Goal: Task Accomplishment & Management: Use online tool/utility

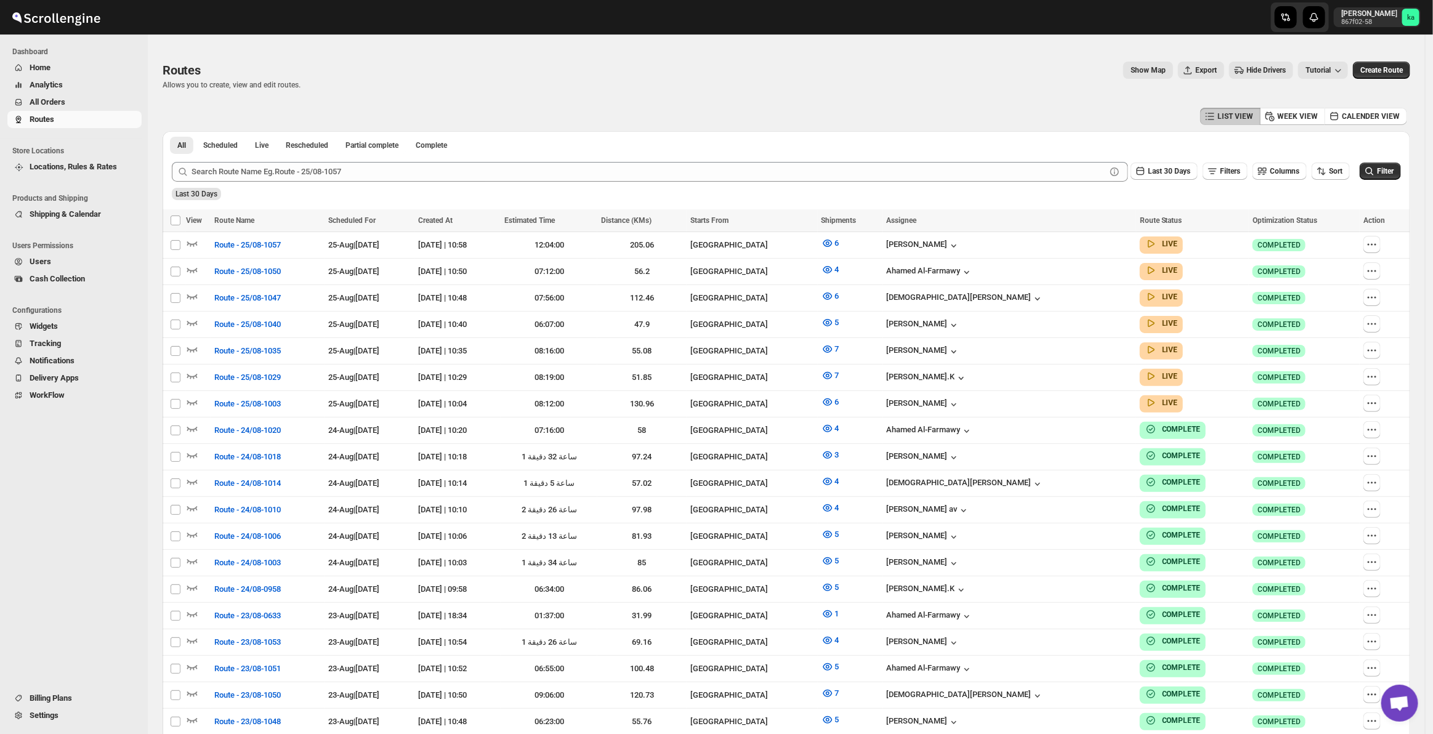
click at [69, 106] on span "All Orders" at bounding box center [85, 102] width 110 height 12
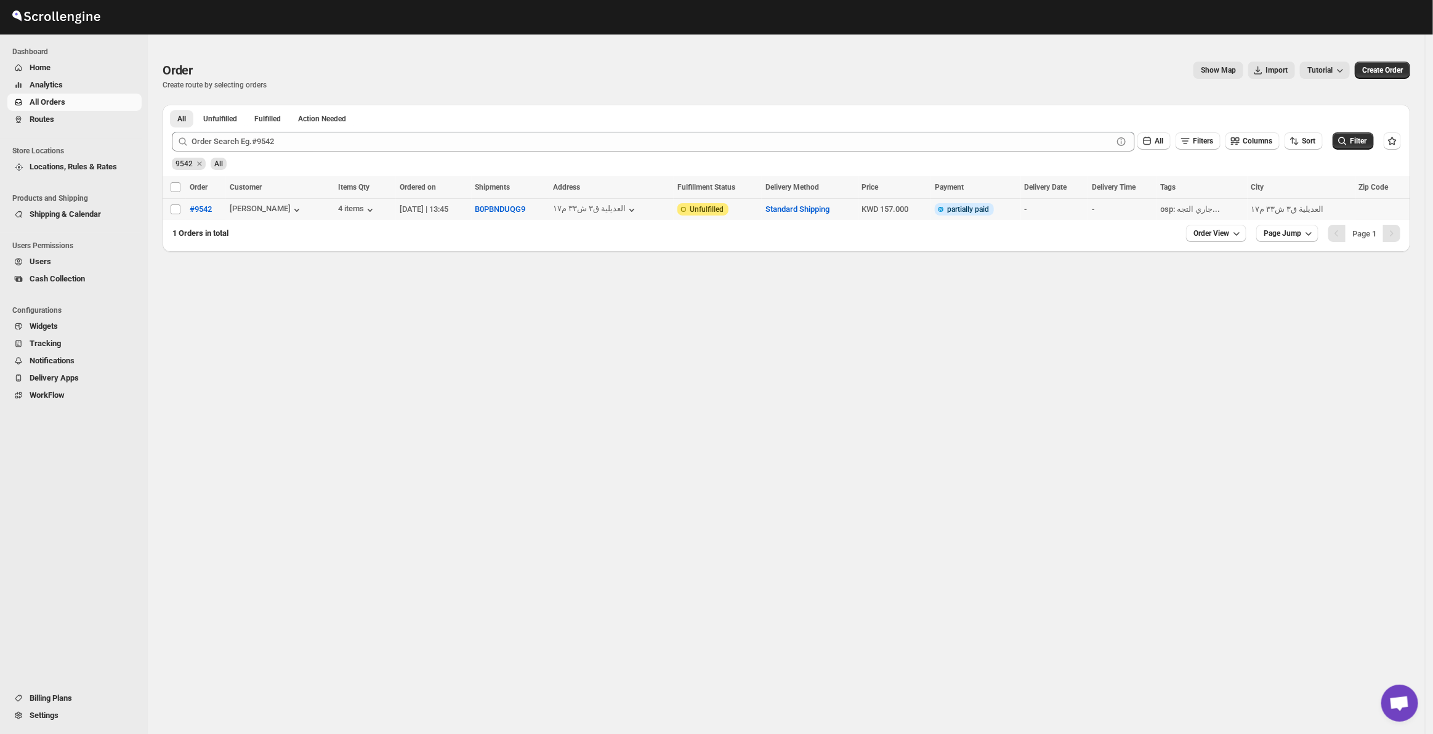
click at [525, 126] on div "All Filters Columns Sort Filter" at bounding box center [781, 137] width 1239 height 30
click at [497, 131] on div "All Filters Columns Sort Filter" at bounding box center [781, 137] width 1239 height 30
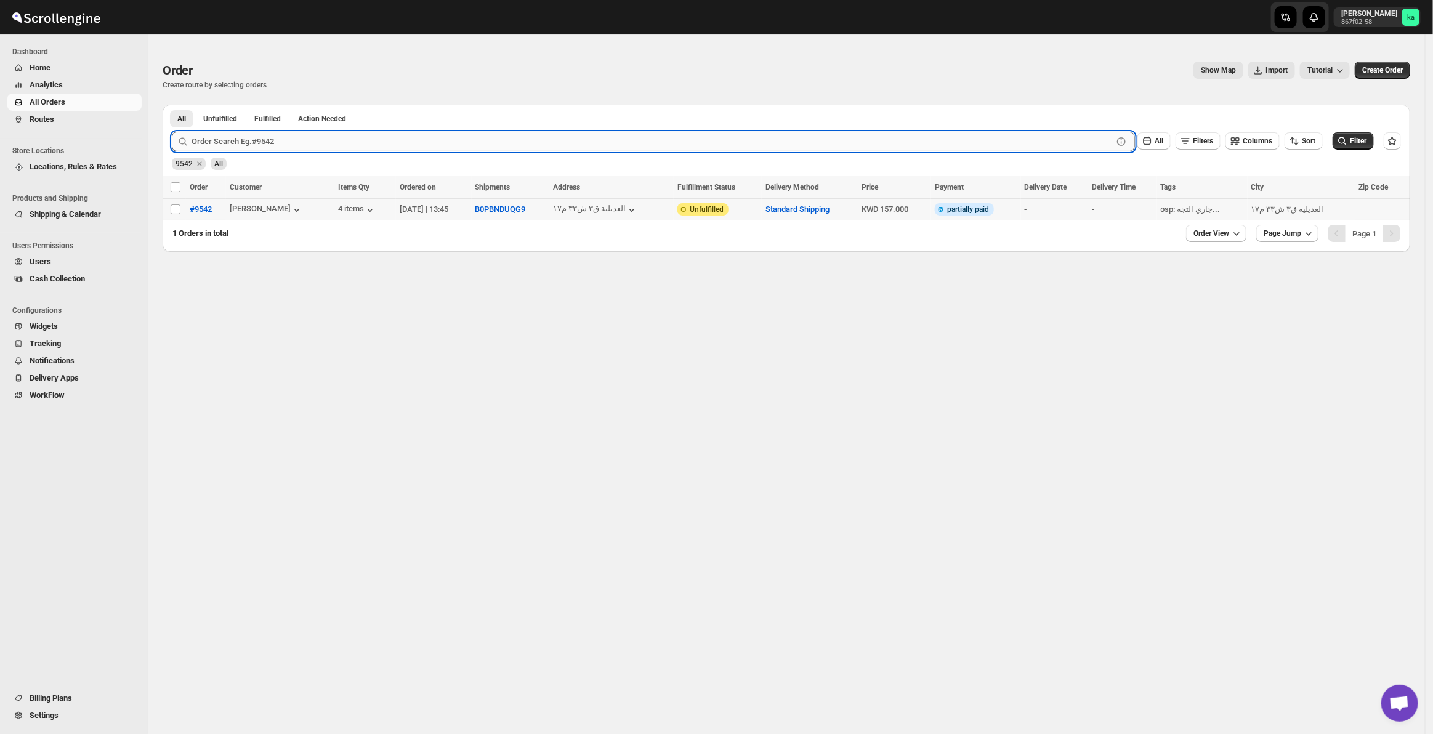
click at [485, 137] on input "text" at bounding box center [653, 142] width 922 height 20
paste input "9427"
type input "9427"
click at [172, 105] on button "Submit" at bounding box center [189, 111] width 35 height 13
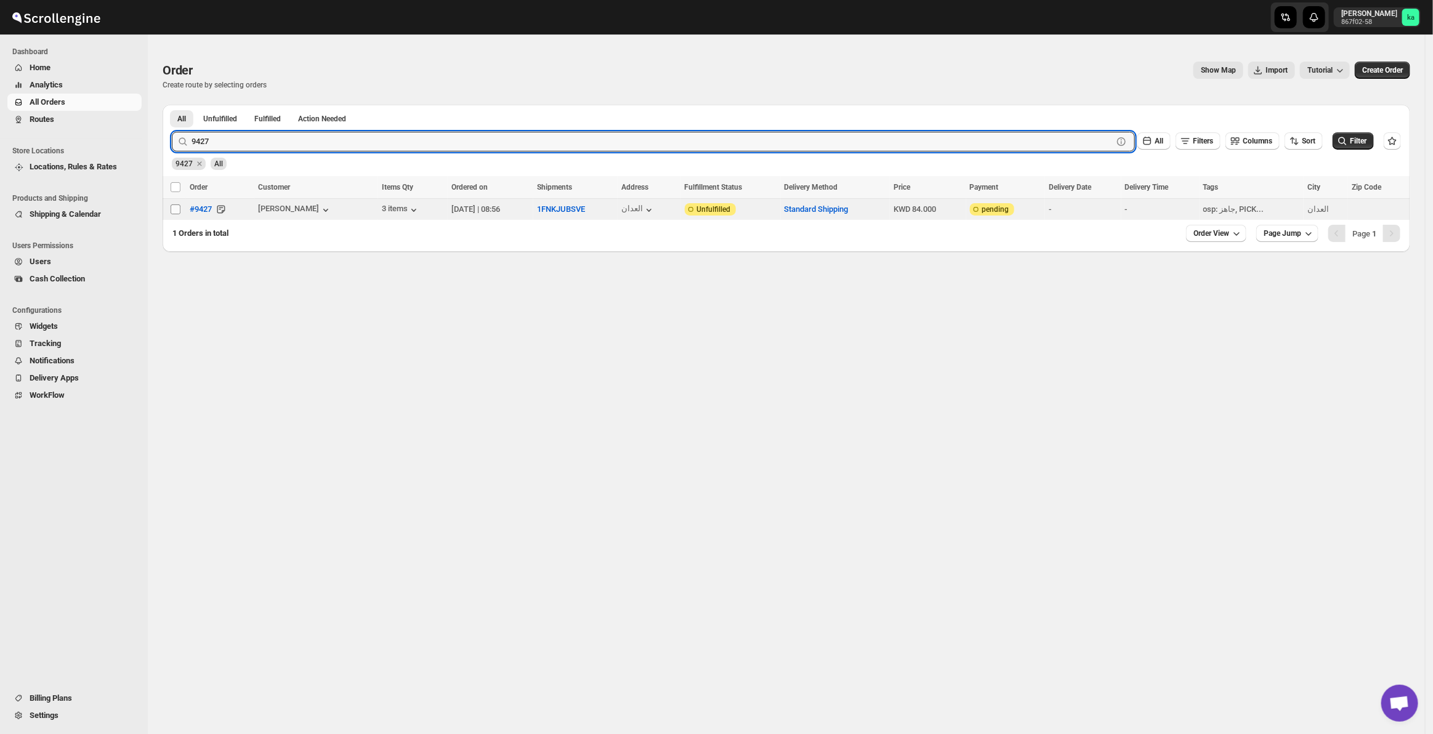
click at [174, 208] on input "Select order" at bounding box center [176, 210] width 10 height 10
checkbox input "true"
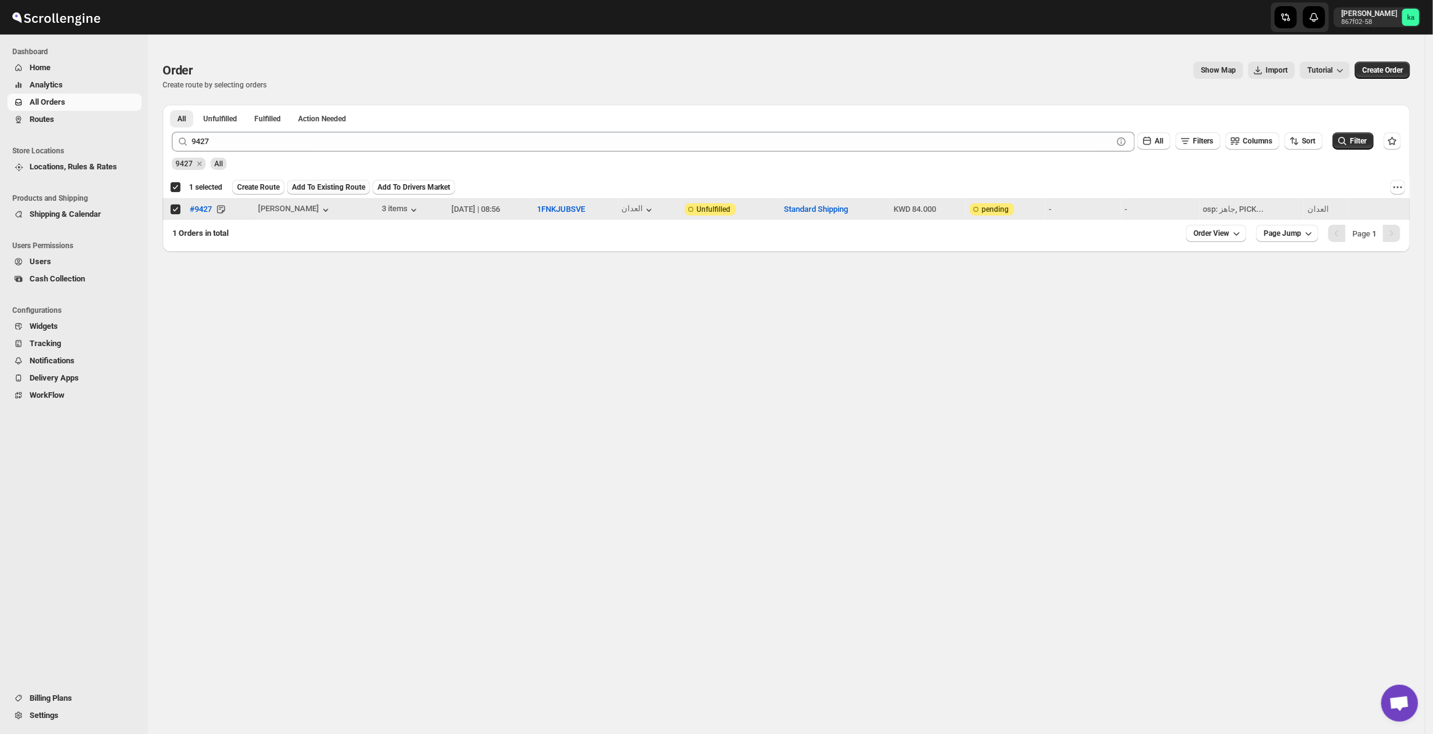
click at [309, 183] on span "Add To Existing Route" at bounding box center [328, 187] width 73 height 10
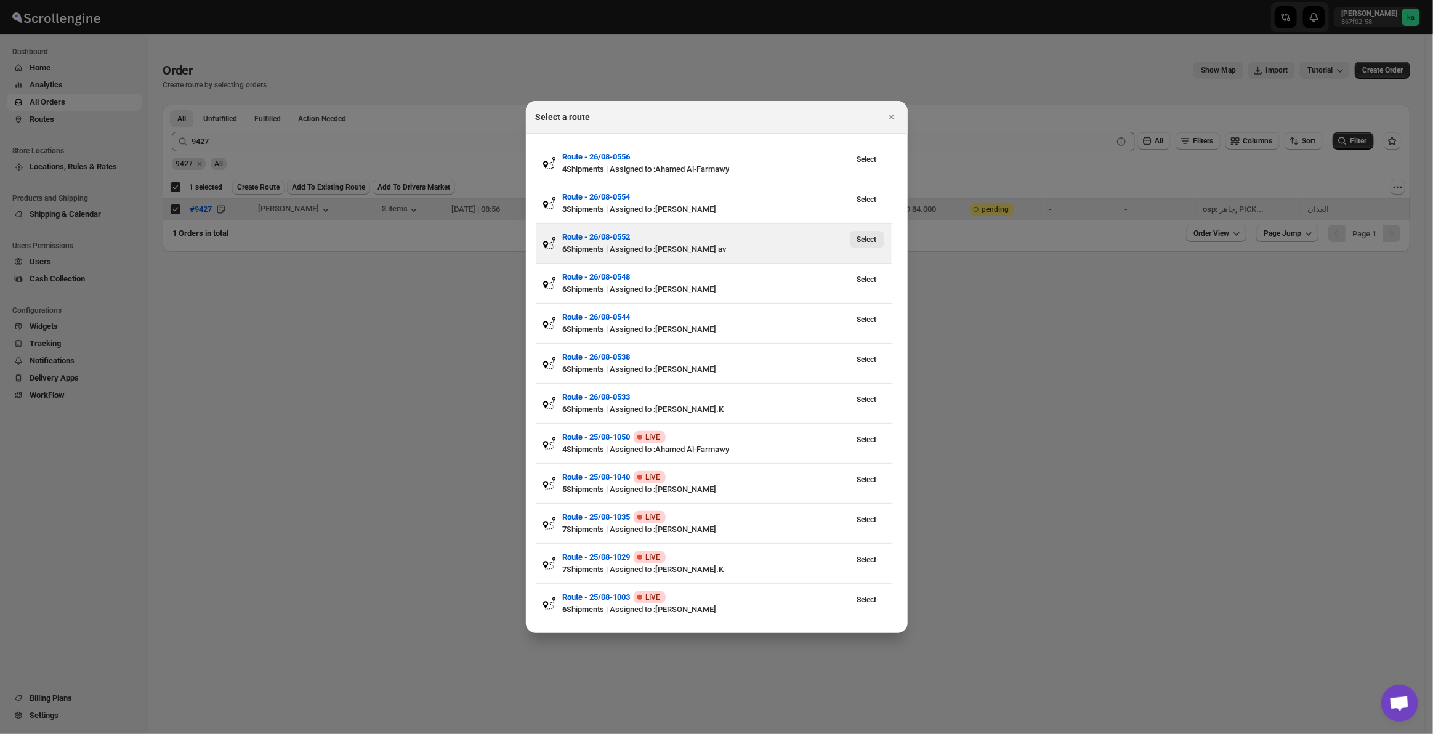
click at [857, 242] on span "Select" at bounding box center [867, 240] width 20 height 10
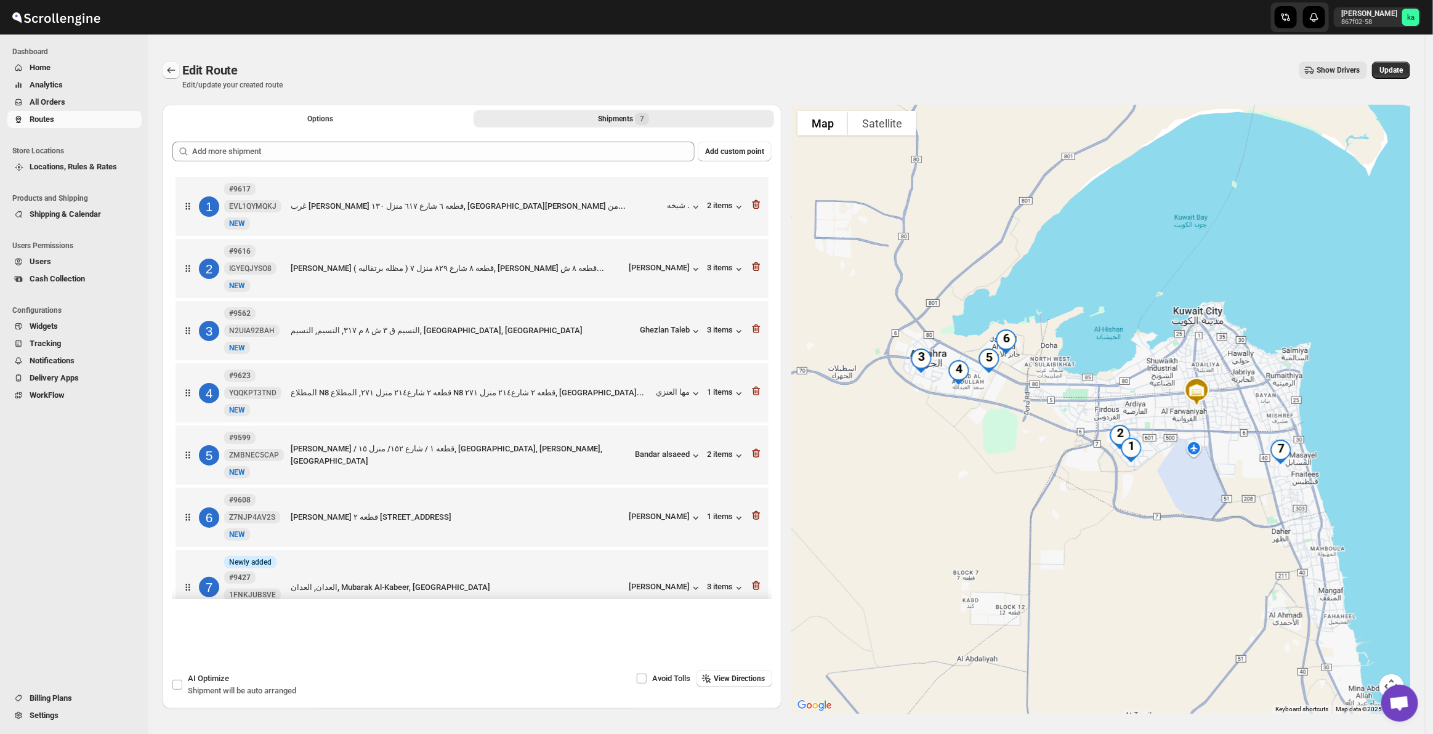
click at [167, 69] on icon "Routes" at bounding box center [171, 70] width 12 height 12
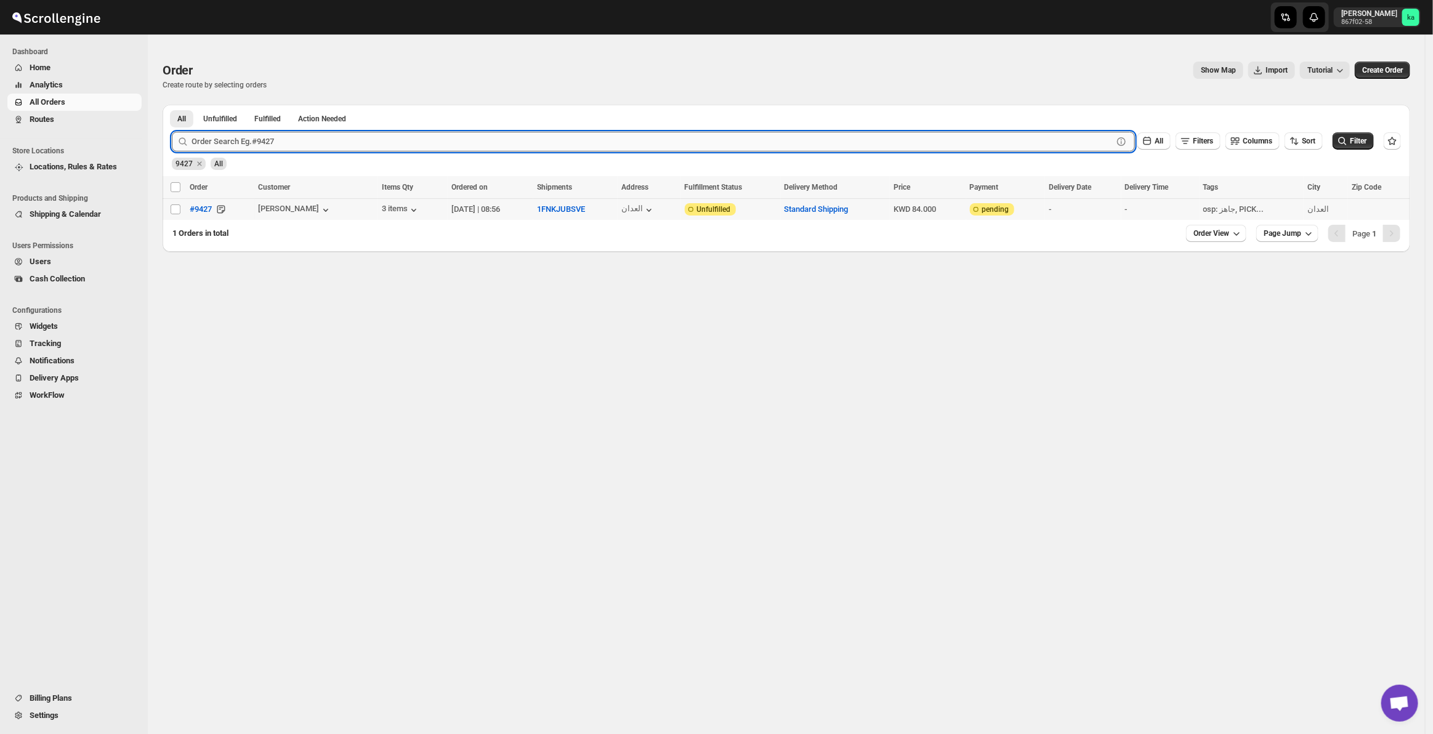
click at [209, 140] on input "text" at bounding box center [653, 142] width 922 height 20
paste input "9427"
type input "9427"
click at [177, 206] on input "Select order" at bounding box center [176, 210] width 10 height 10
checkbox input "true"
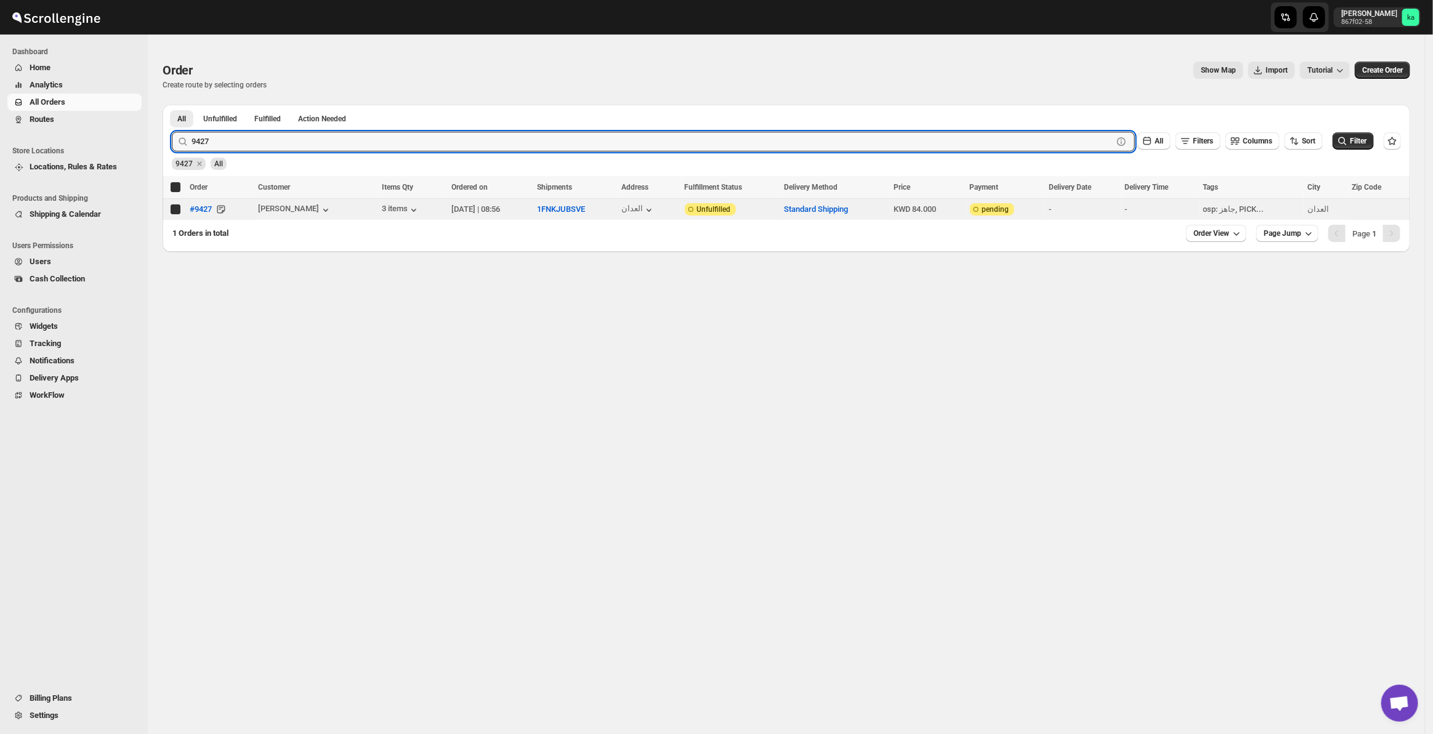
checkbox input "true"
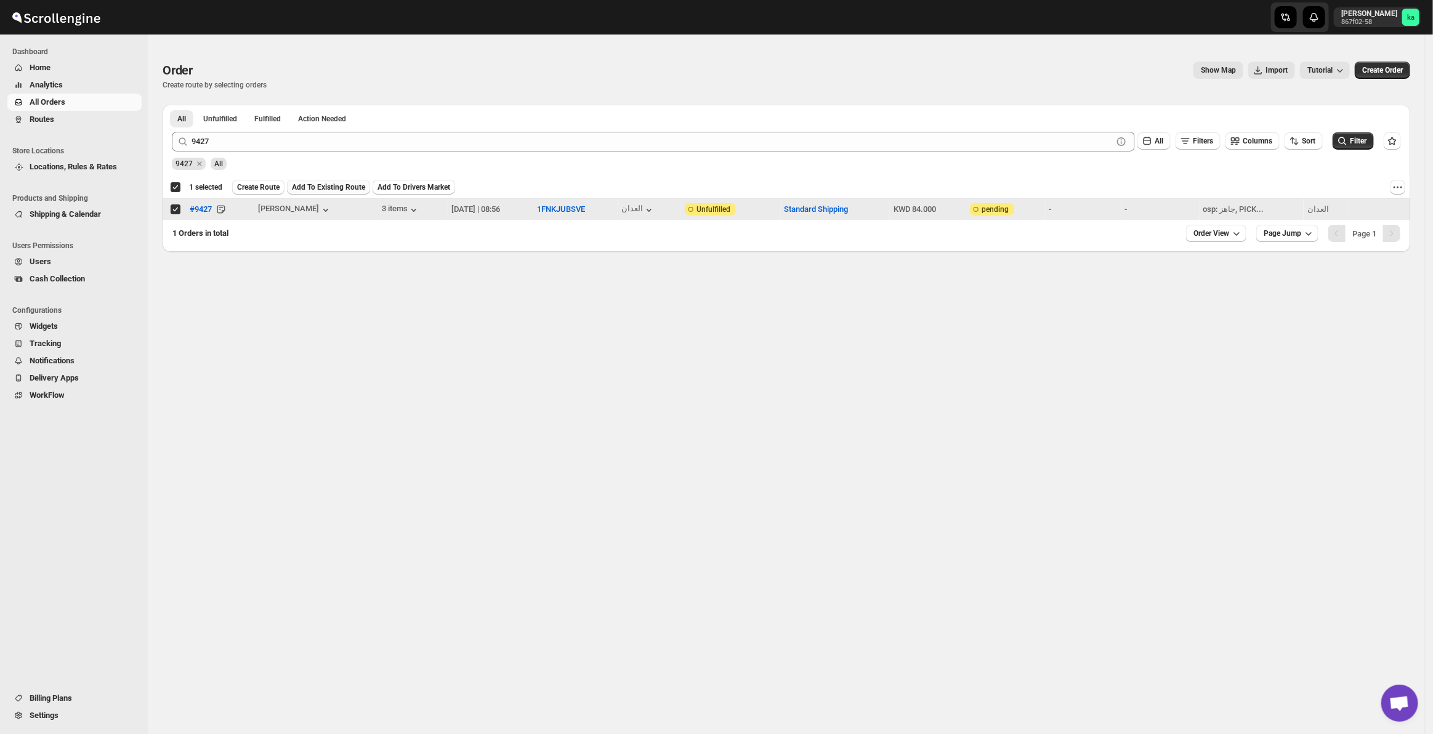
click at [312, 189] on span "Add To Existing Route" at bounding box center [328, 187] width 73 height 10
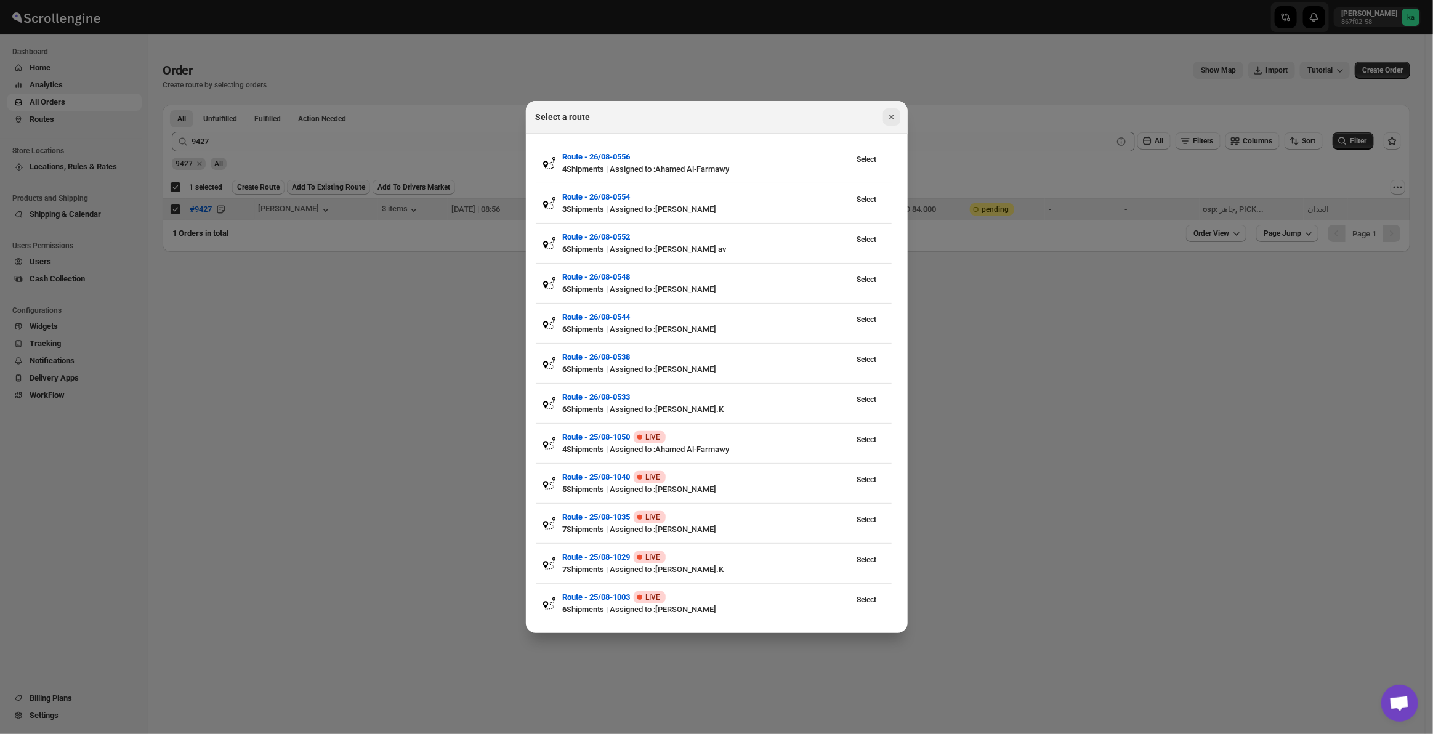
click at [893, 114] on icon "Close" at bounding box center [892, 117] width 12 height 12
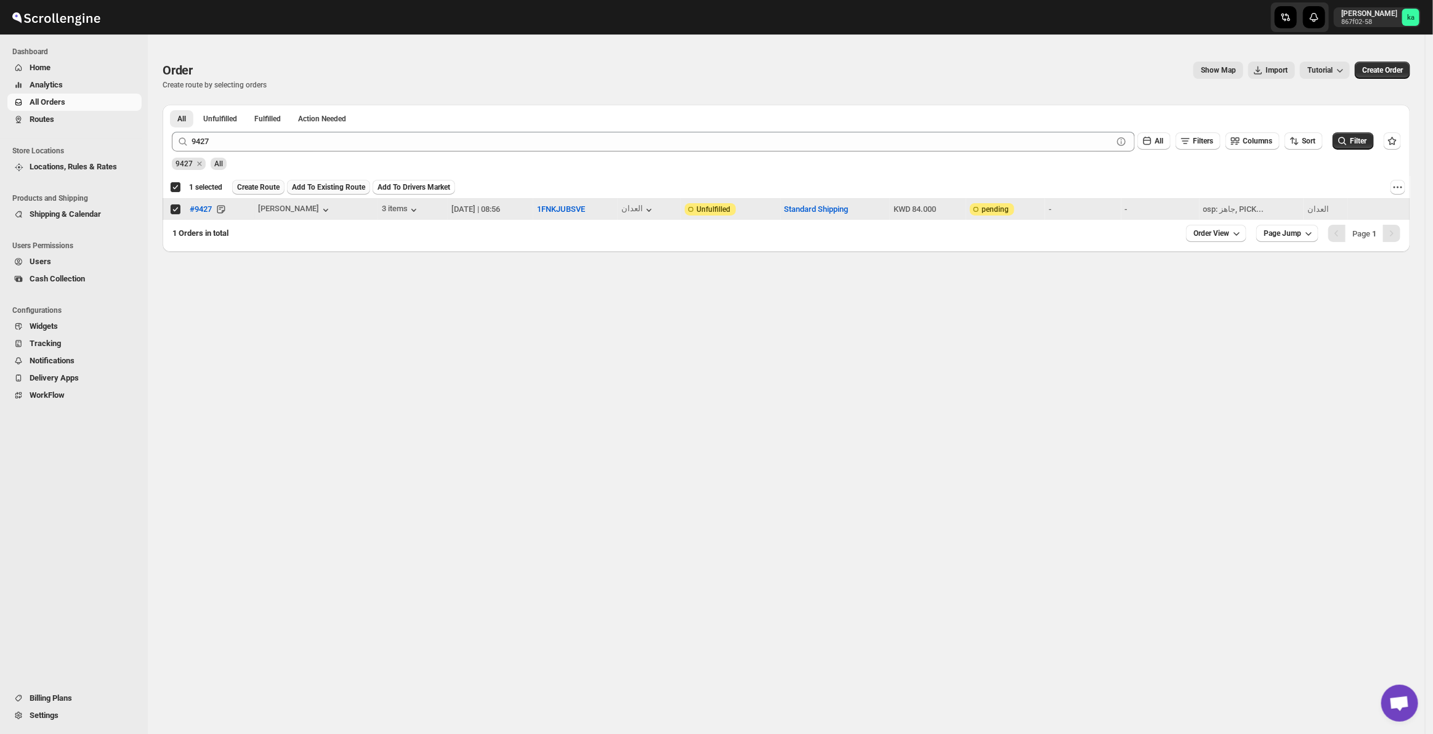
click at [257, 185] on span "Create Route" at bounding box center [258, 187] width 43 height 10
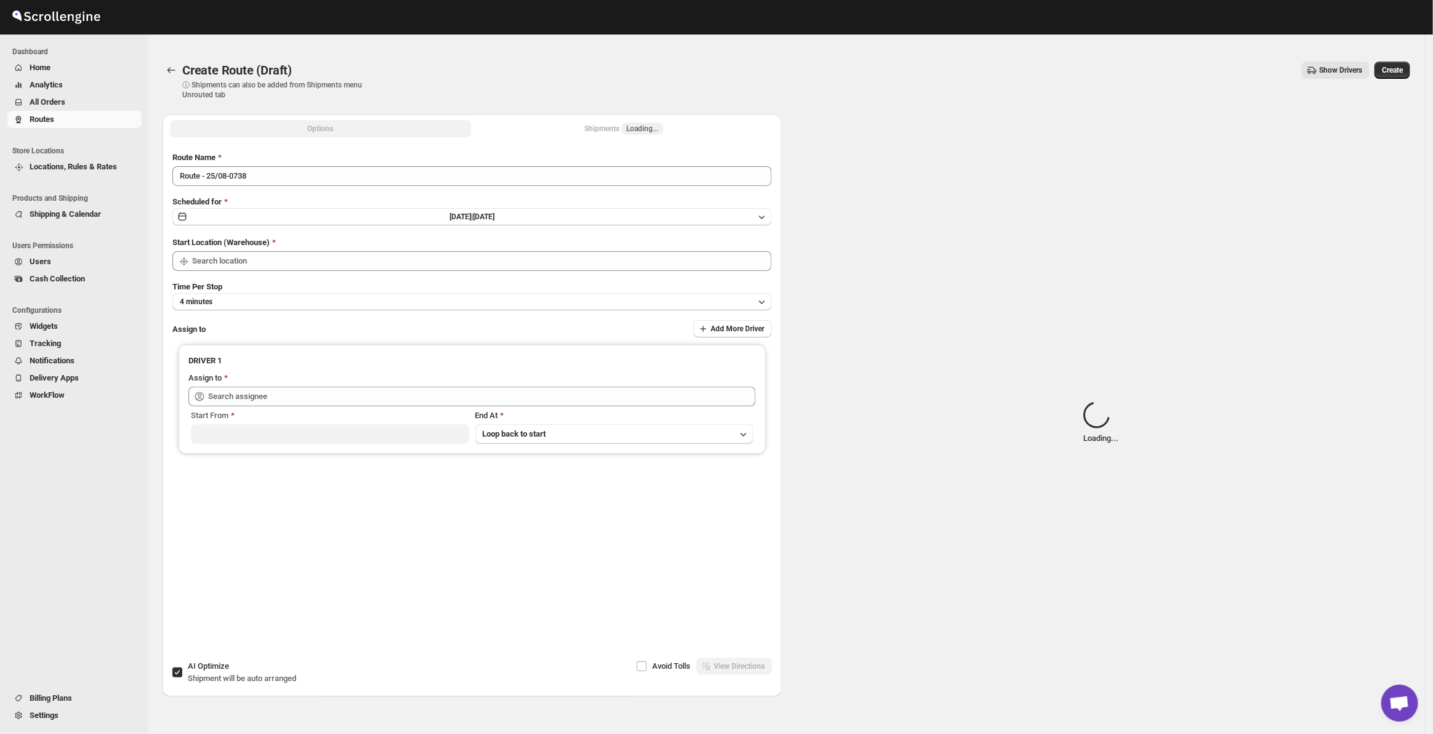
type input "[GEOGRAPHIC_DATA]"
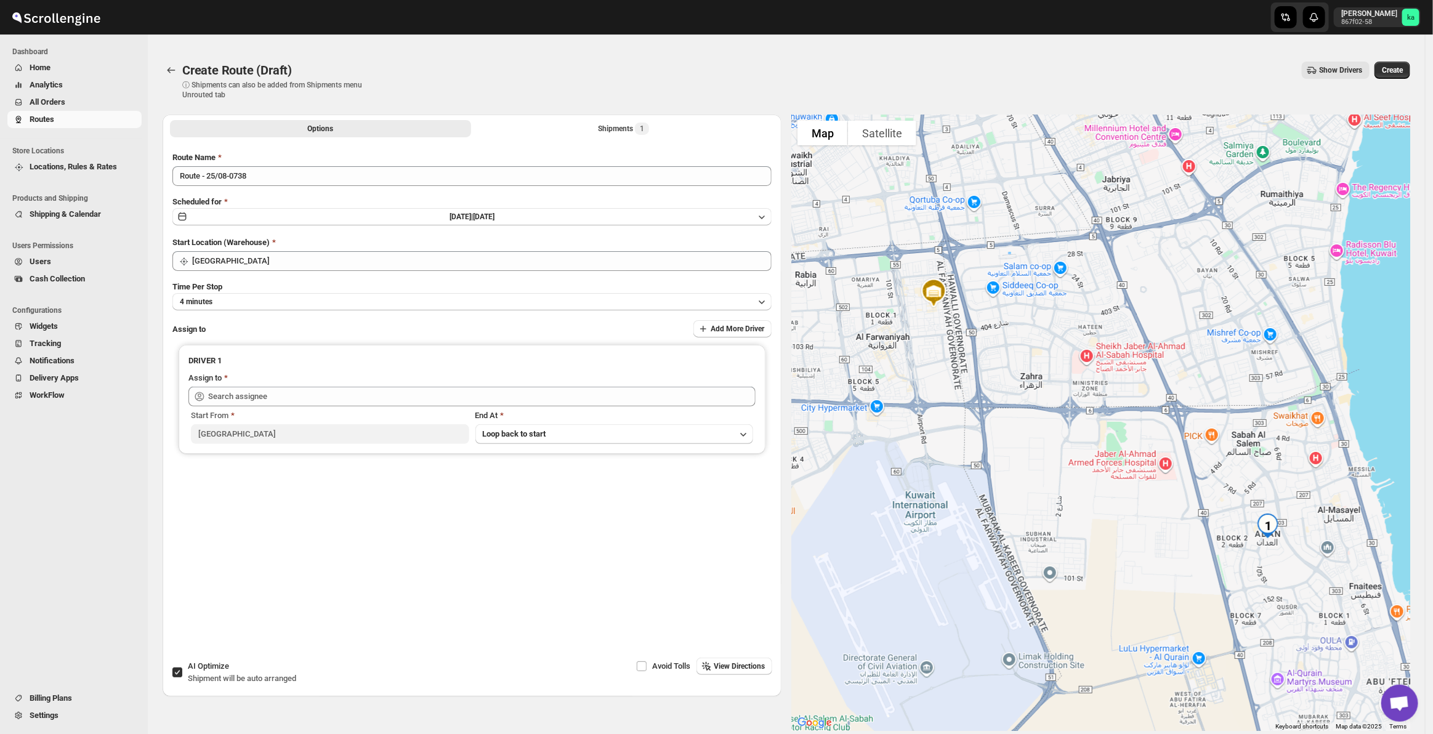
click at [293, 313] on div "Route Name Route - 25/08-0738 Scheduled for [DATE] | [DATE] Start Location (War…" at bounding box center [471, 366] width 599 height 429
click at [285, 305] on button "4 minutes" at bounding box center [471, 301] width 599 height 17
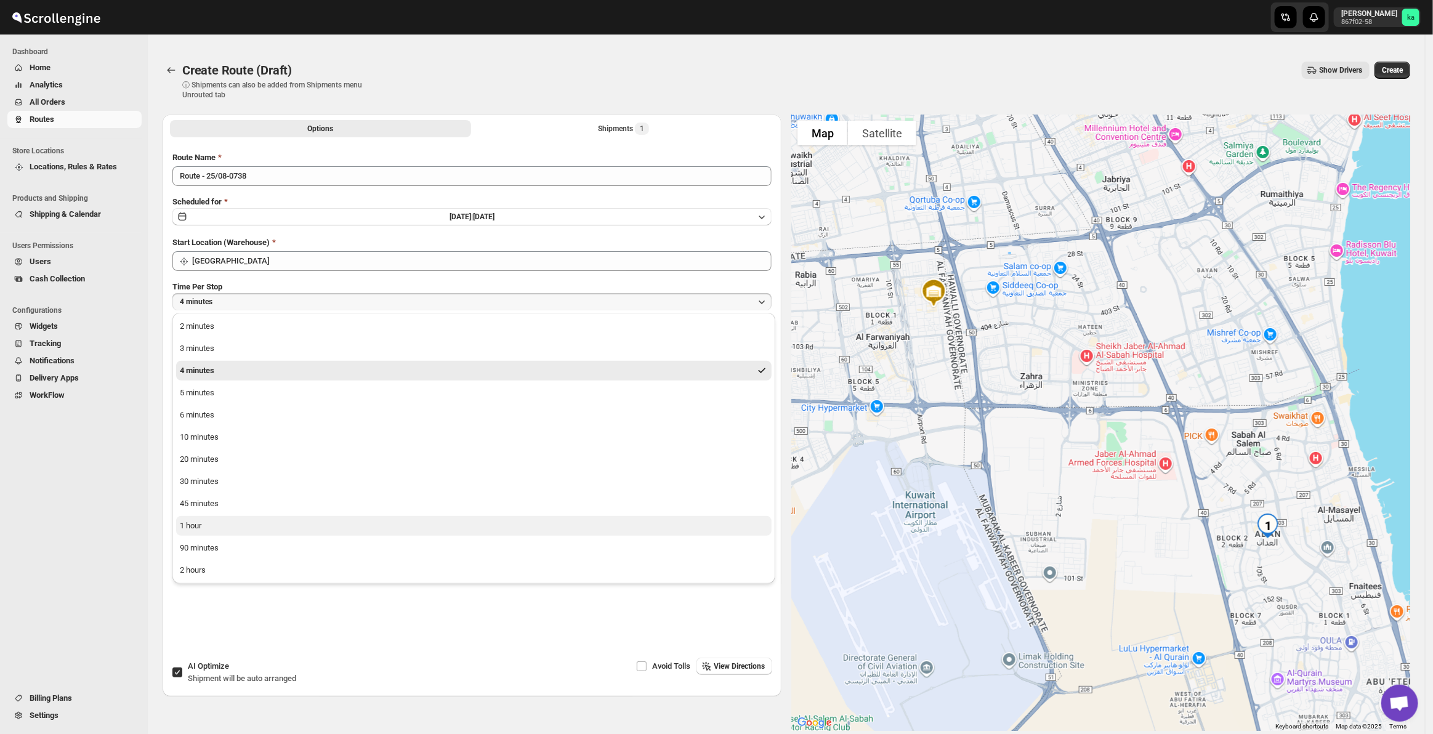
click at [288, 516] on button "1 hour" at bounding box center [474, 526] width 596 height 20
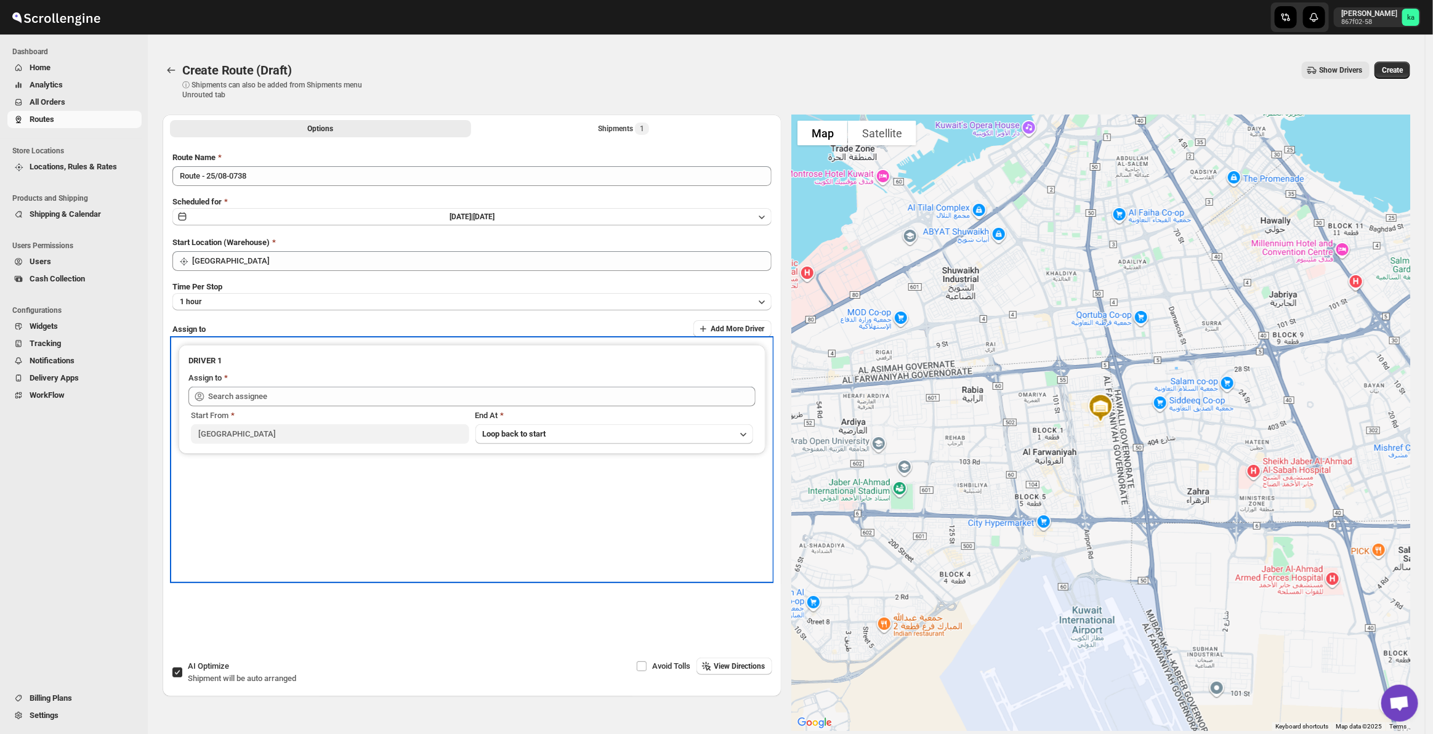
click at [328, 383] on div "Assign to" at bounding box center [472, 379] width 567 height 15
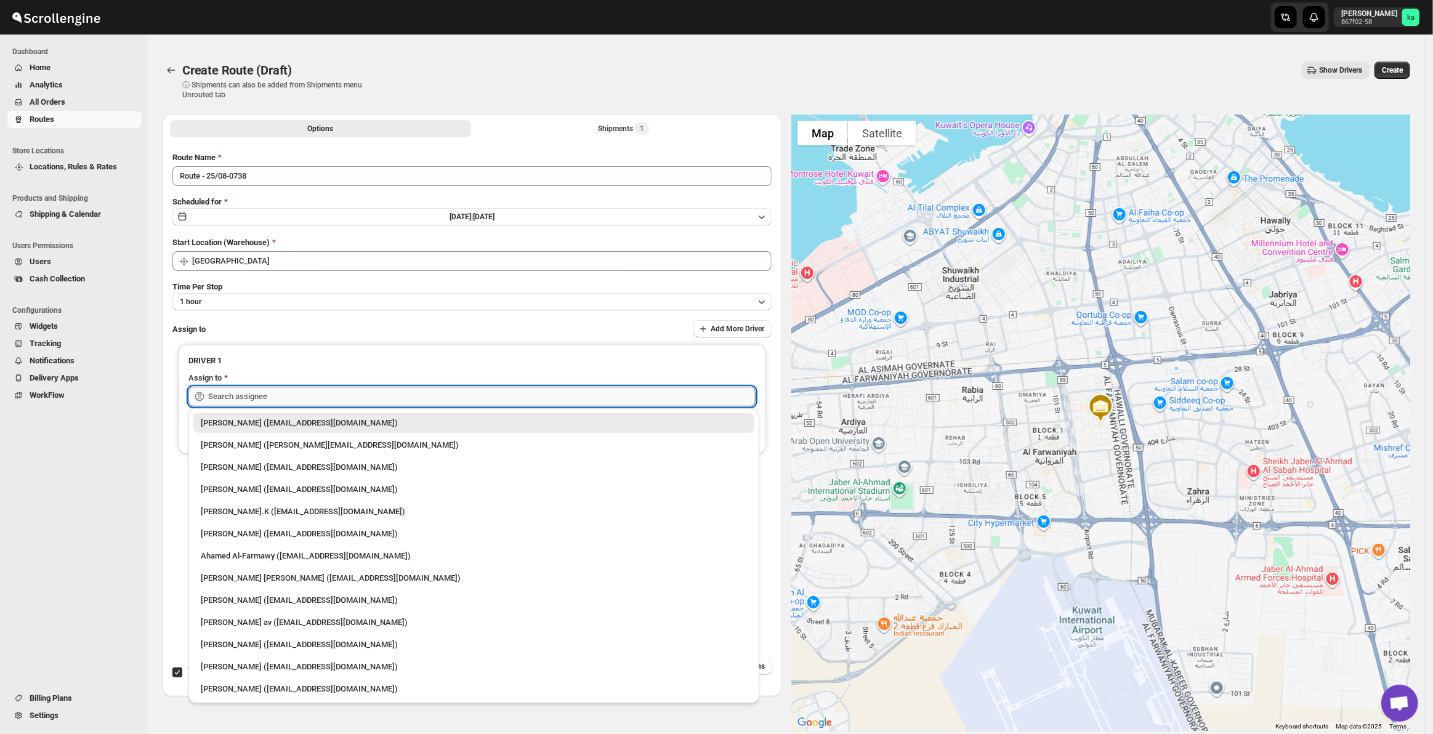
drag, startPoint x: 308, startPoint y: 399, endPoint x: 302, endPoint y: 392, distance: 8.7
click at [302, 393] on input "text" at bounding box center [482, 397] width 548 height 20
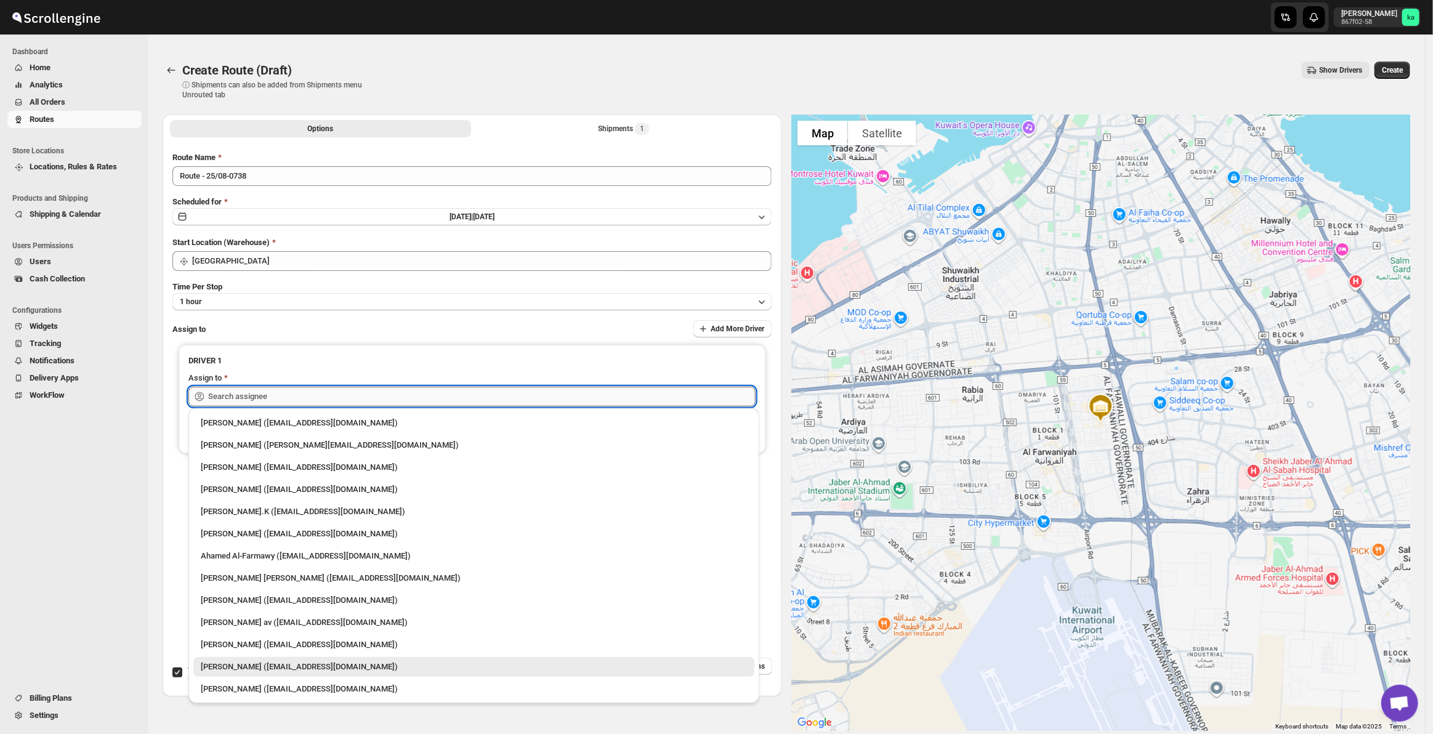
type input "[PERSON_NAME] ([EMAIL_ADDRESS][DOMAIN_NAME])"
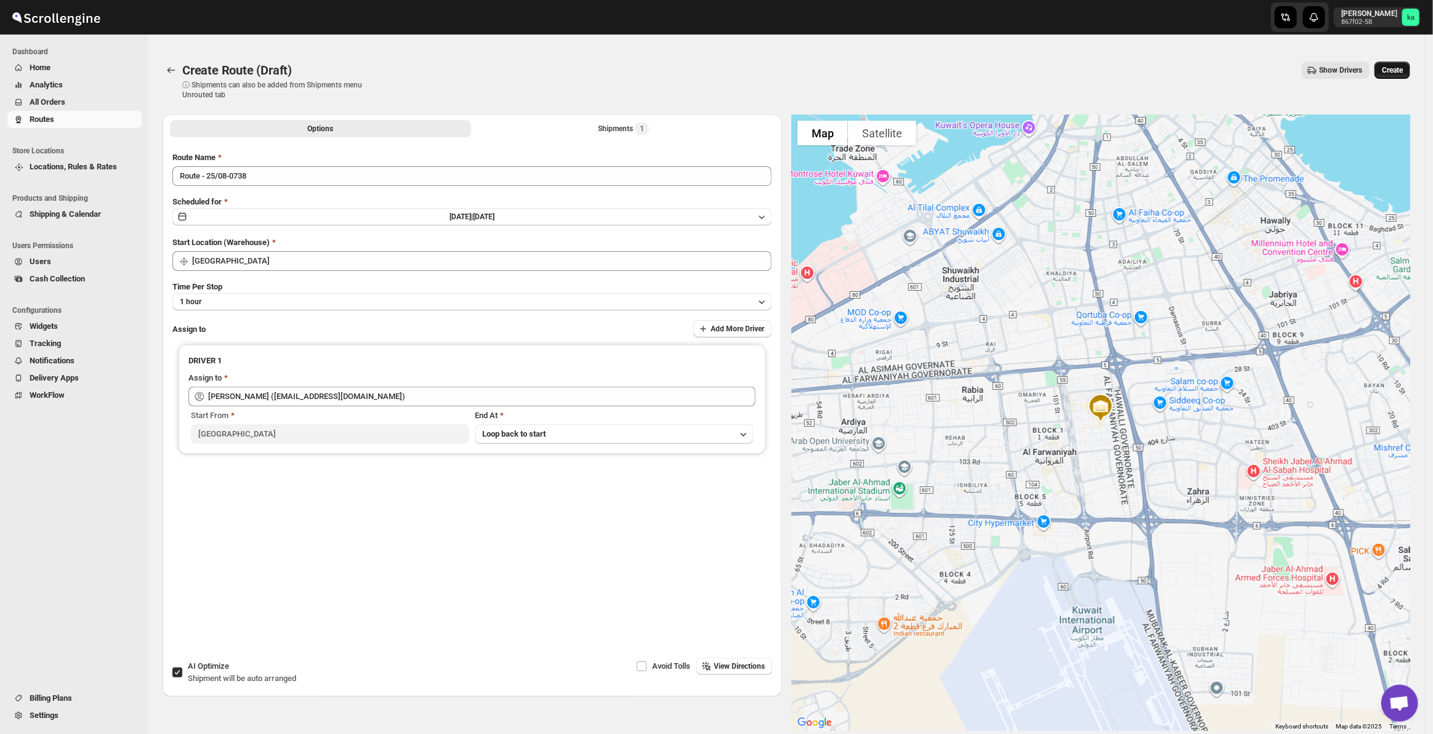
click at [1400, 71] on span "Create" at bounding box center [1392, 70] width 21 height 10
